Goal: Task Accomplishment & Management: Manage account settings

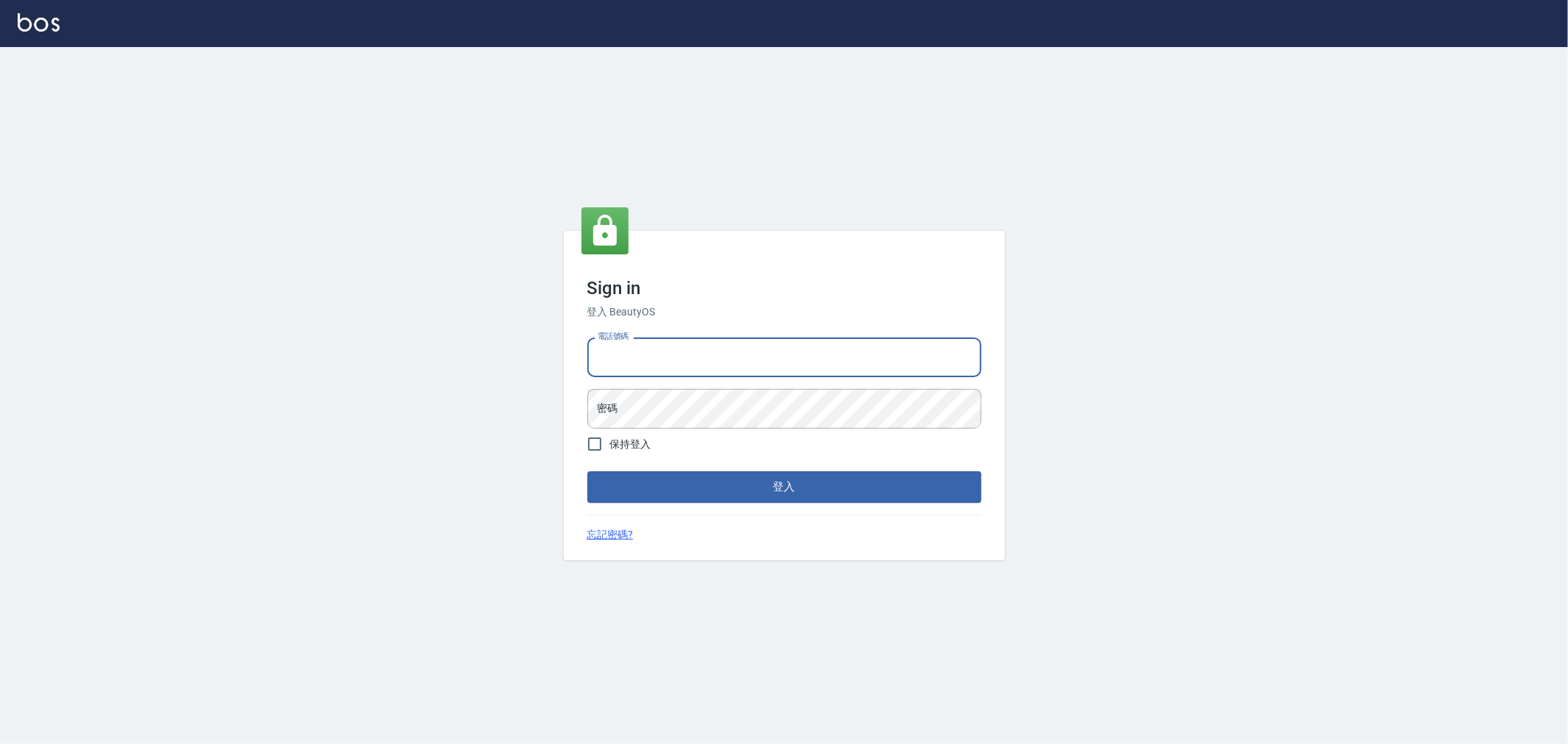
type input "0222886821"
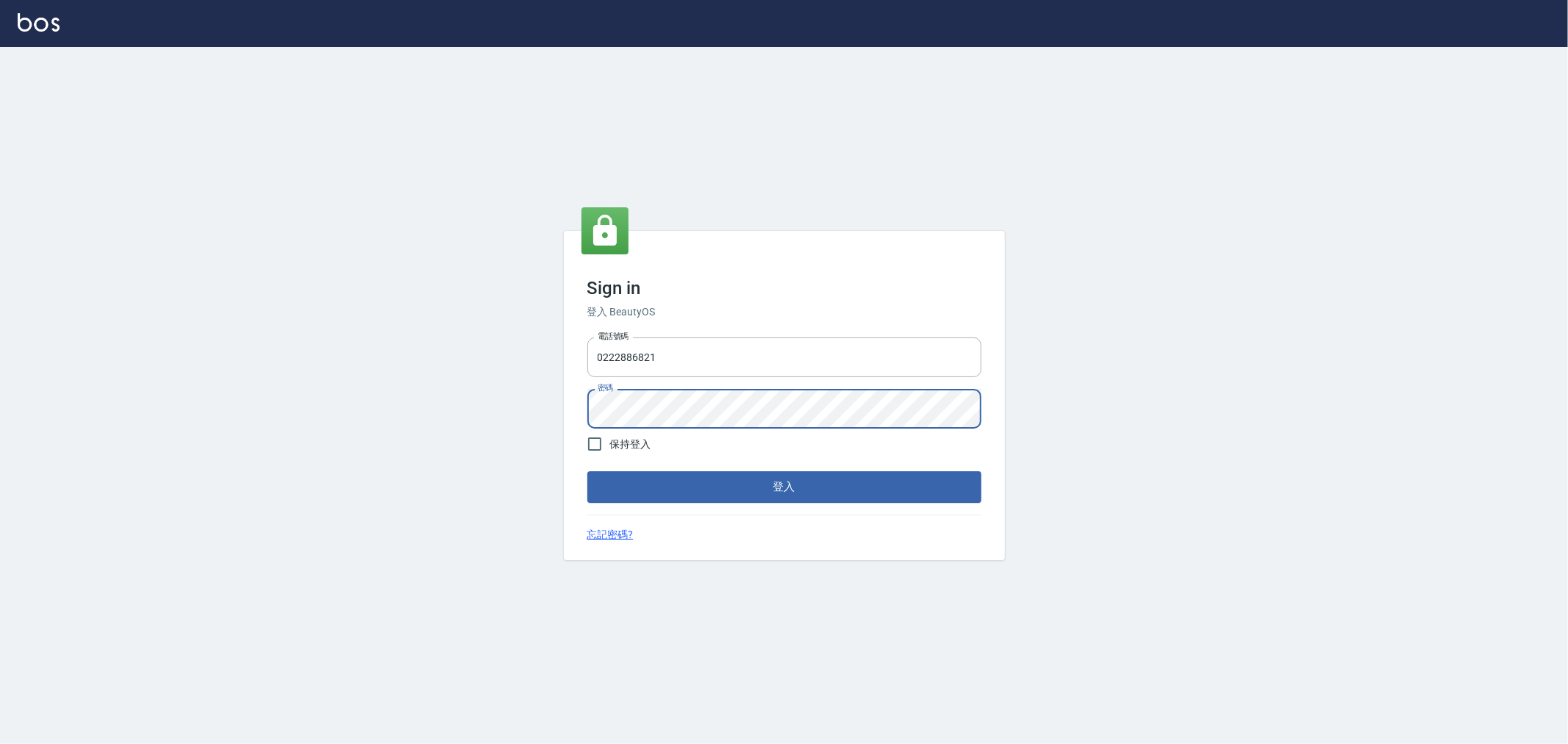
click at [587, 471] on button "登入" at bounding box center [784, 487] width 394 height 31
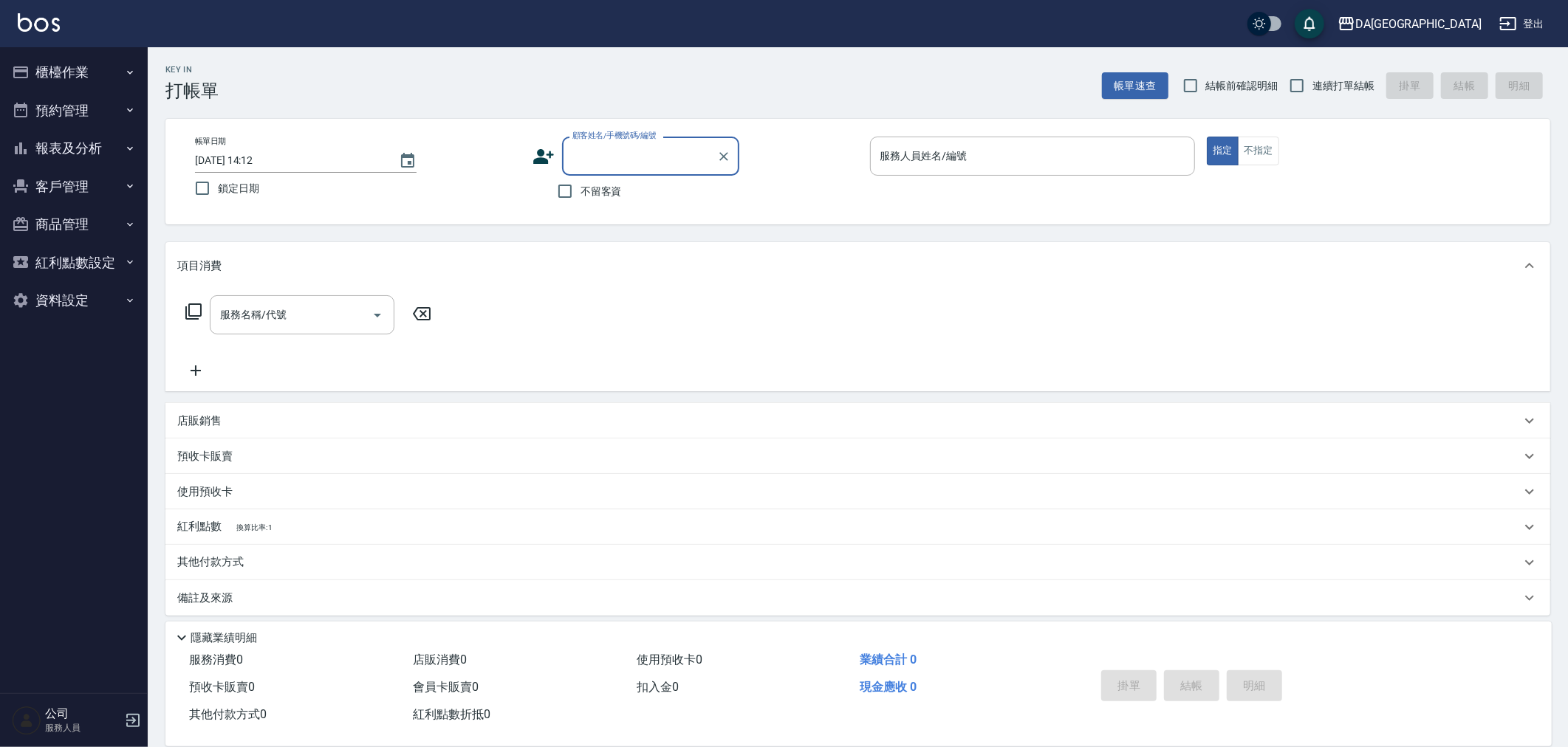
click at [53, 78] on button "櫃檯作業" at bounding box center [74, 72] width 136 height 38
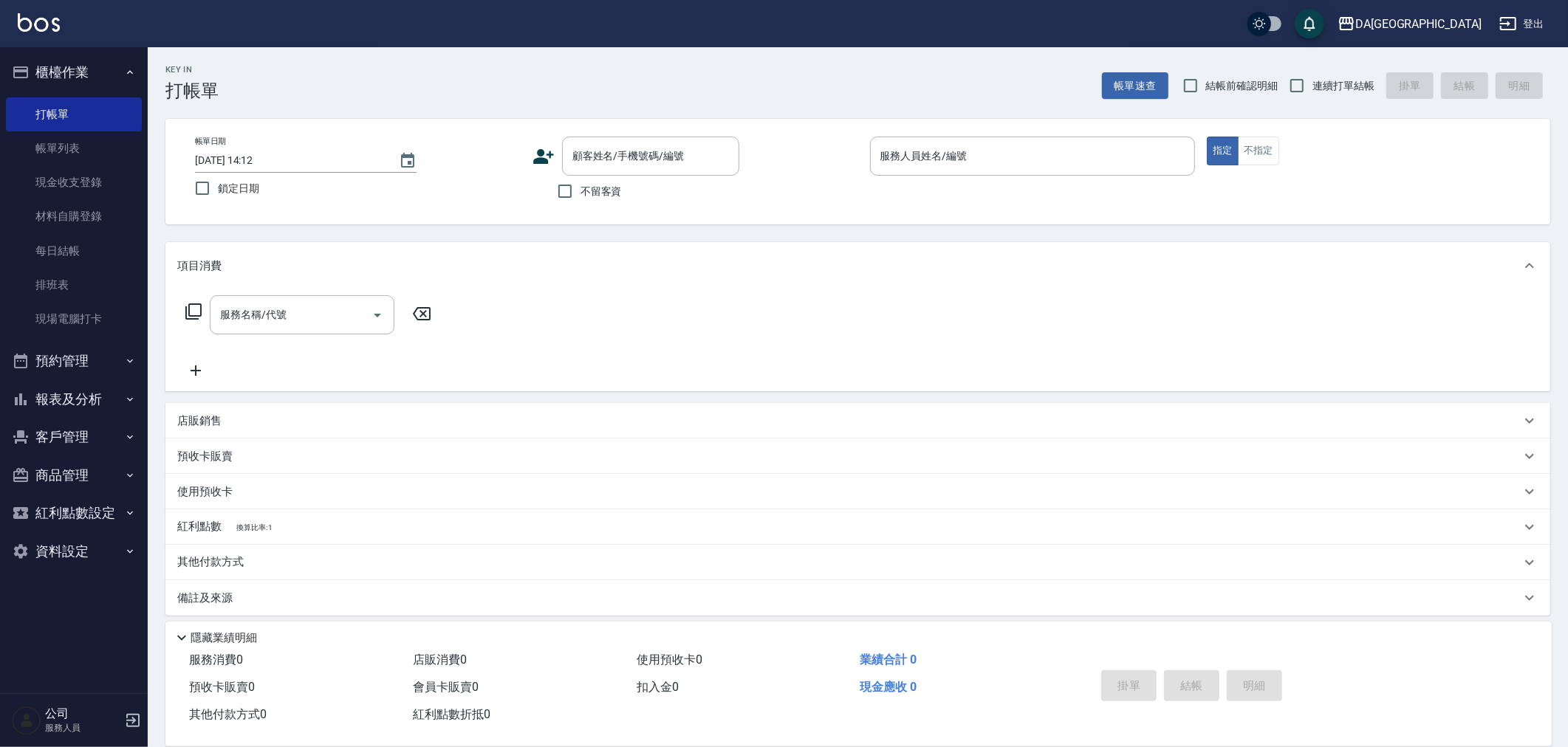
click at [50, 371] on button "預約管理" at bounding box center [74, 361] width 136 height 38
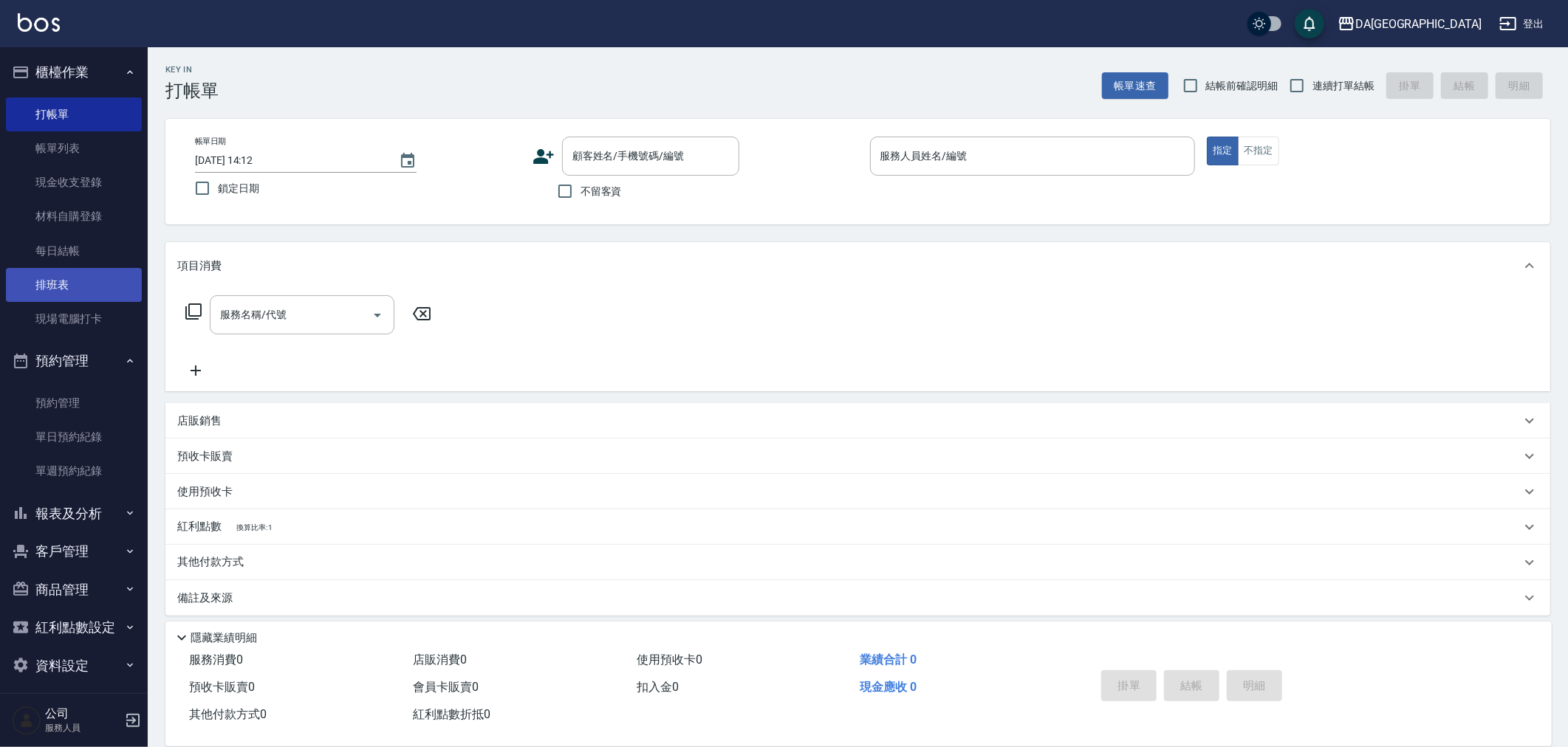
click at [63, 281] on link "排班表" at bounding box center [74, 285] width 136 height 34
